Goal: Transaction & Acquisition: Subscribe to service/newsletter

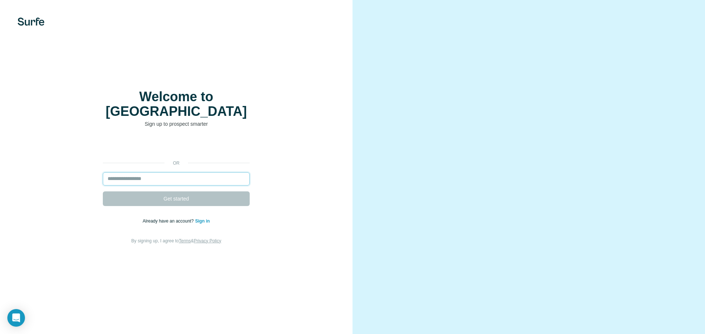
click at [134, 173] on input "email" at bounding box center [176, 179] width 147 height 13
type input "**********"
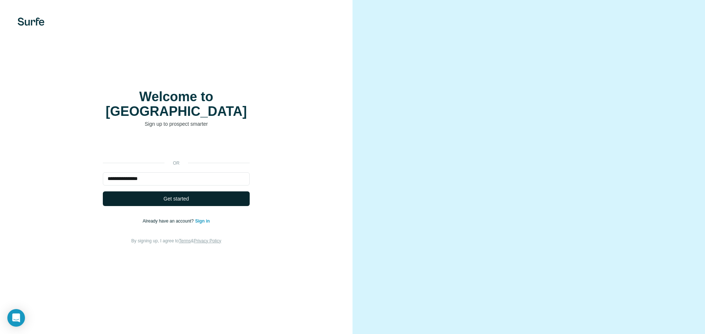
click at [176, 195] on span "Get started" at bounding box center [175, 198] width 25 height 7
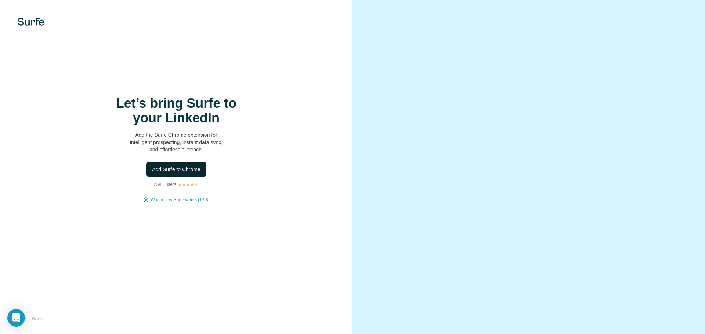
click at [181, 168] on span "Add Surfe to Chrome" at bounding box center [176, 169] width 48 height 7
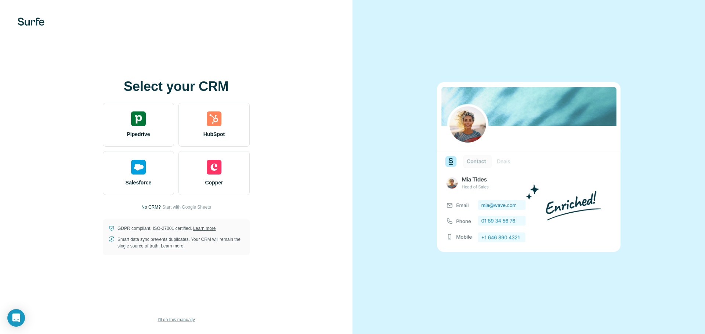
click at [180, 320] on span "I’ll do this manually" at bounding box center [176, 320] width 37 height 7
click at [172, 319] on span "I’ll do this manually" at bounding box center [176, 320] width 37 height 7
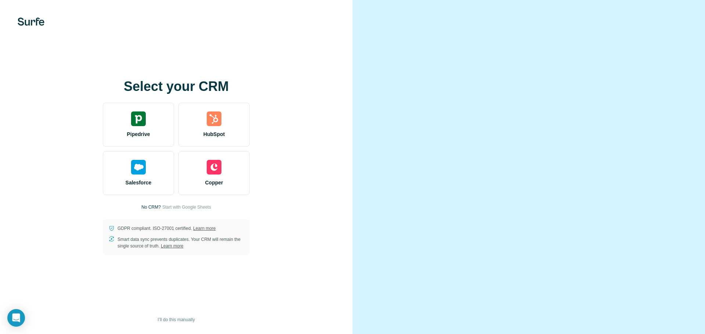
click at [156, 205] on p "No CRM?" at bounding box center [150, 207] width 19 height 7
click at [196, 205] on span "Start with Google Sheets" at bounding box center [186, 207] width 49 height 7
